Goal: Obtain resource: Download file/media

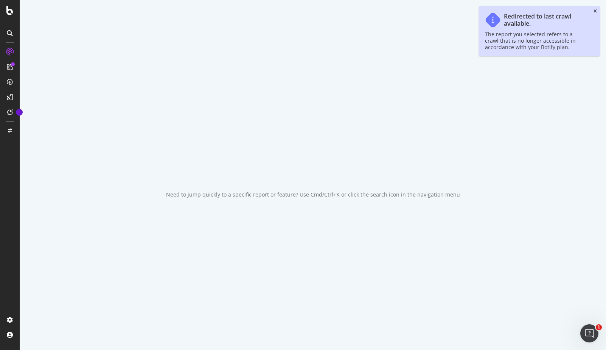
click at [596, 11] on icon "close toast" at bounding box center [595, 11] width 3 height 5
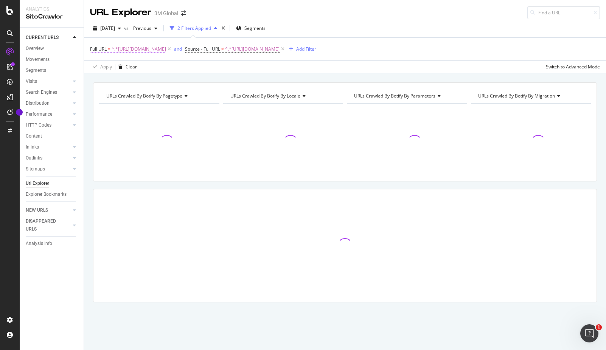
click at [166, 51] on span "^.*[URL][DOMAIN_NAME]" at bounding box center [139, 49] width 55 height 11
click at [159, 84] on input "[URL][DOMAIN_NAME]" at bounding box center [133, 81] width 72 height 12
paste input ".br/3M/pt_BR/protecao-visual-br"
type input "[URL][DOMAIN_NAME]"
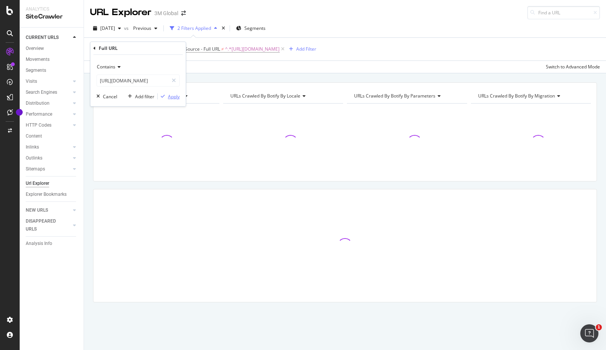
click at [174, 98] on div "Apply" at bounding box center [174, 96] width 12 height 6
click at [280, 48] on span "^.*[URL][DOMAIN_NAME]" at bounding box center [252, 49] width 55 height 11
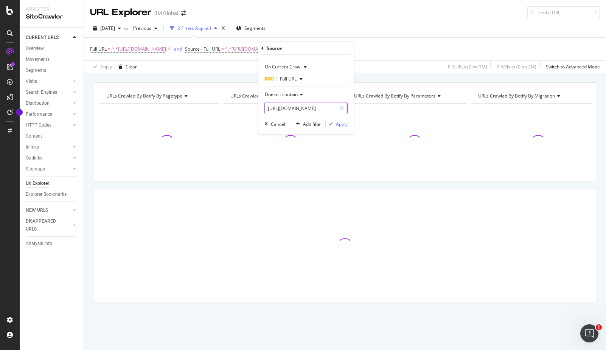
click at [319, 107] on input "[URL][DOMAIN_NAME]" at bounding box center [301, 108] width 72 height 12
paste input ".br/3M/pt_BR/protecao-visual-br"
type input "[URL][DOMAIN_NAME]"
click at [338, 126] on div "Apply" at bounding box center [342, 124] width 12 height 6
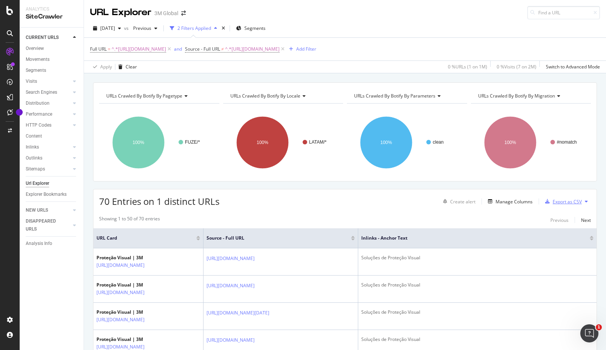
click at [562, 205] on div "Export as CSV" at bounding box center [567, 202] width 29 height 6
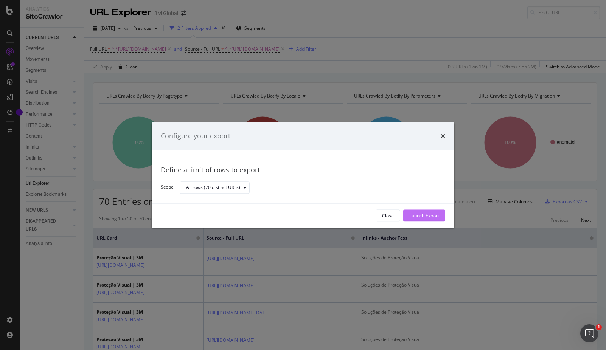
click at [415, 216] on div "Launch Export" at bounding box center [425, 216] width 30 height 6
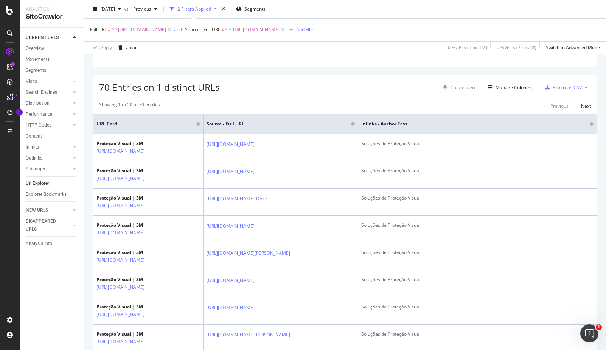
scroll to position [8, 0]
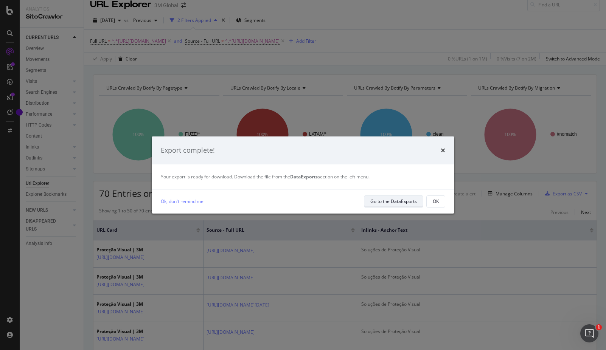
click at [404, 204] on div "Go to the DataExports" at bounding box center [394, 201] width 47 height 6
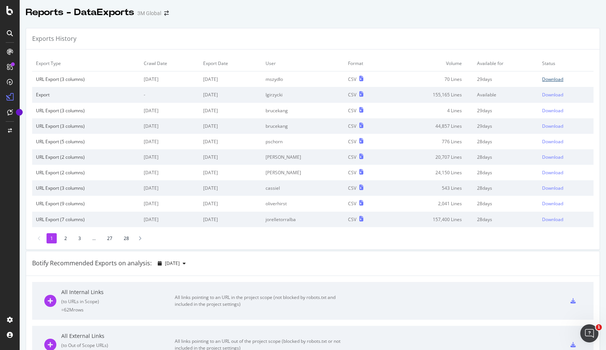
click at [546, 81] on div "Download" at bounding box center [552, 79] width 21 height 6
